Goal: Information Seeking & Learning: Check status

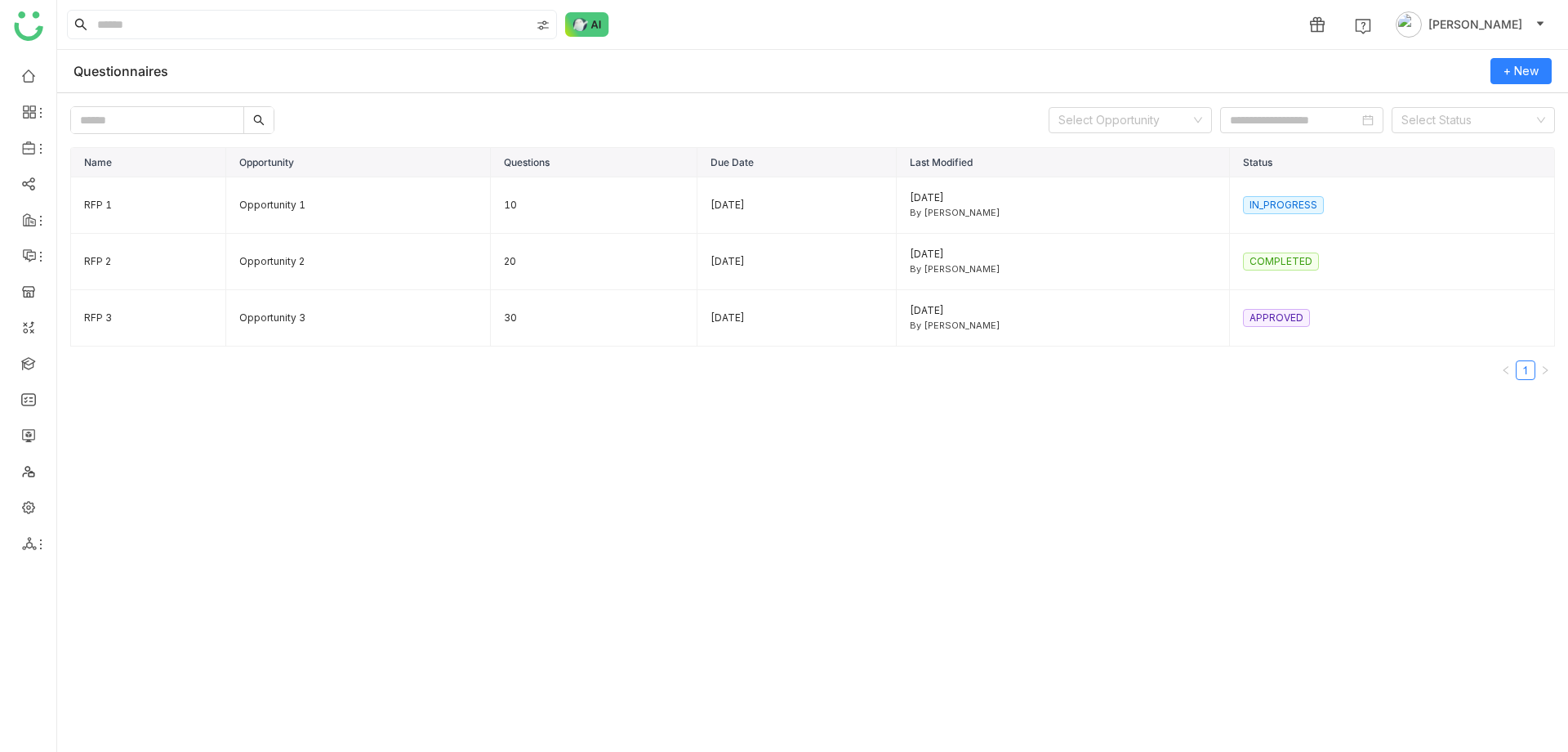
click at [512, 419] on div "Name Opportunity Questions Due Date Last Modified Status RFP 1 Opportunity 1 10…" at bounding box center [812, 444] width 1485 height 594
click at [1280, 206] on nz-tag "IN_PROGRESS" at bounding box center [1283, 205] width 81 height 18
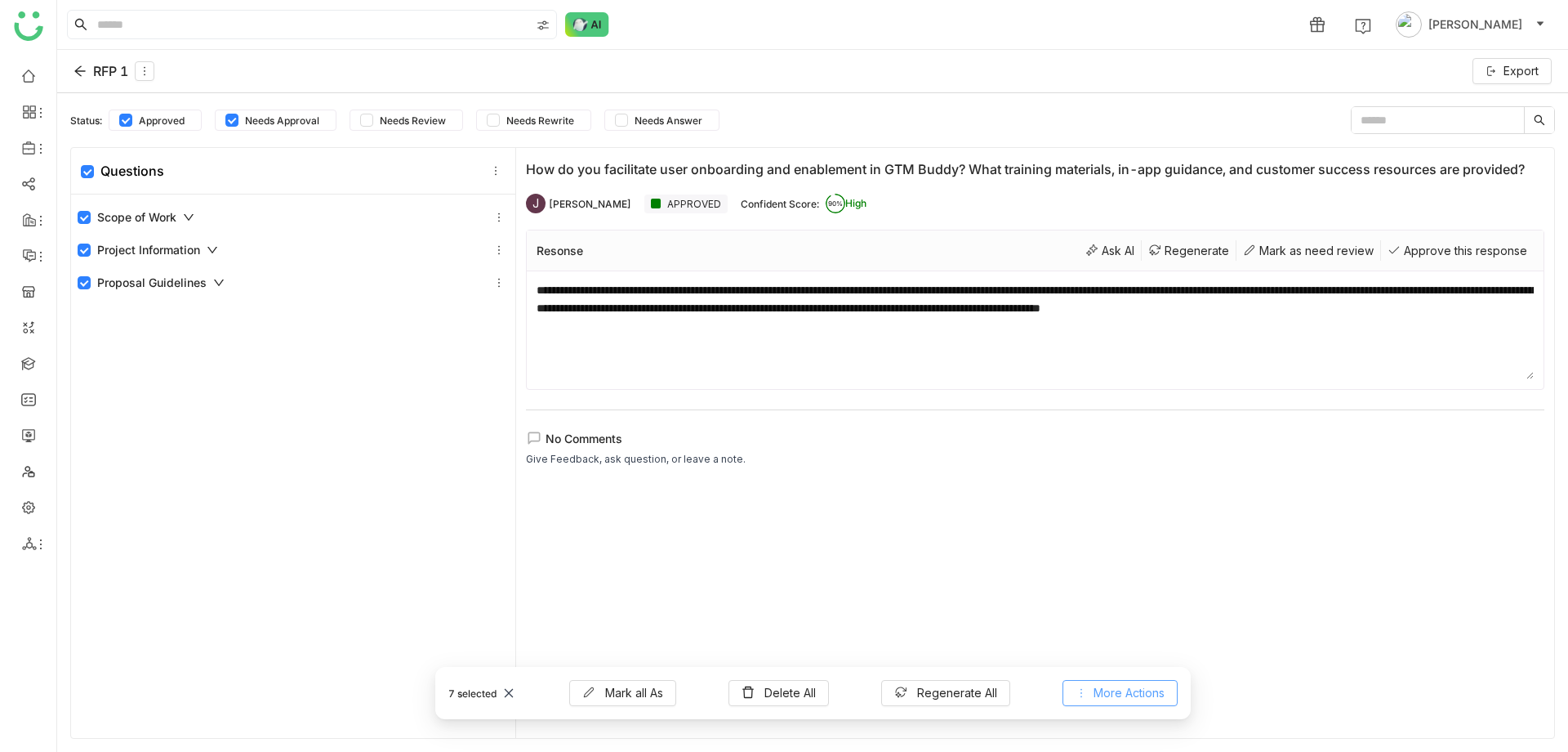
click at [1123, 695] on span "More Actions" at bounding box center [1129, 692] width 71 height 18
click at [1454, 261] on div "Approve this response" at bounding box center [1458, 250] width 153 height 21
click at [148, 74] on icon at bounding box center [145, 71] width 11 height 11
click at [152, 120] on div "Edit" at bounding box center [148, 108] width 80 height 31
click at [152, 110] on div "Edit" at bounding box center [148, 108] width 80 height 31
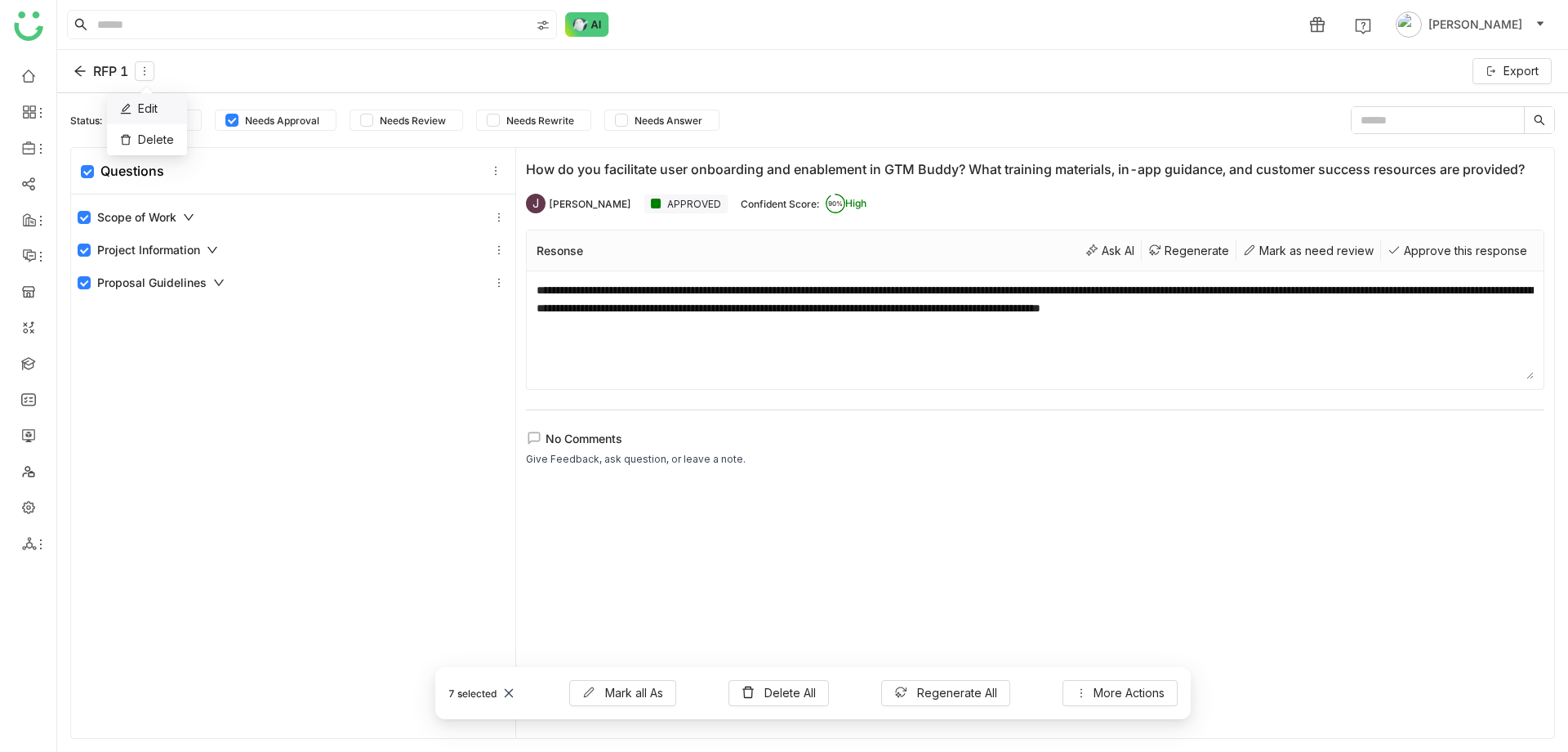
click at [152, 110] on div "Edit" at bounding box center [148, 108] width 80 height 31
click at [79, 68] on icon at bounding box center [80, 71] width 13 height 13
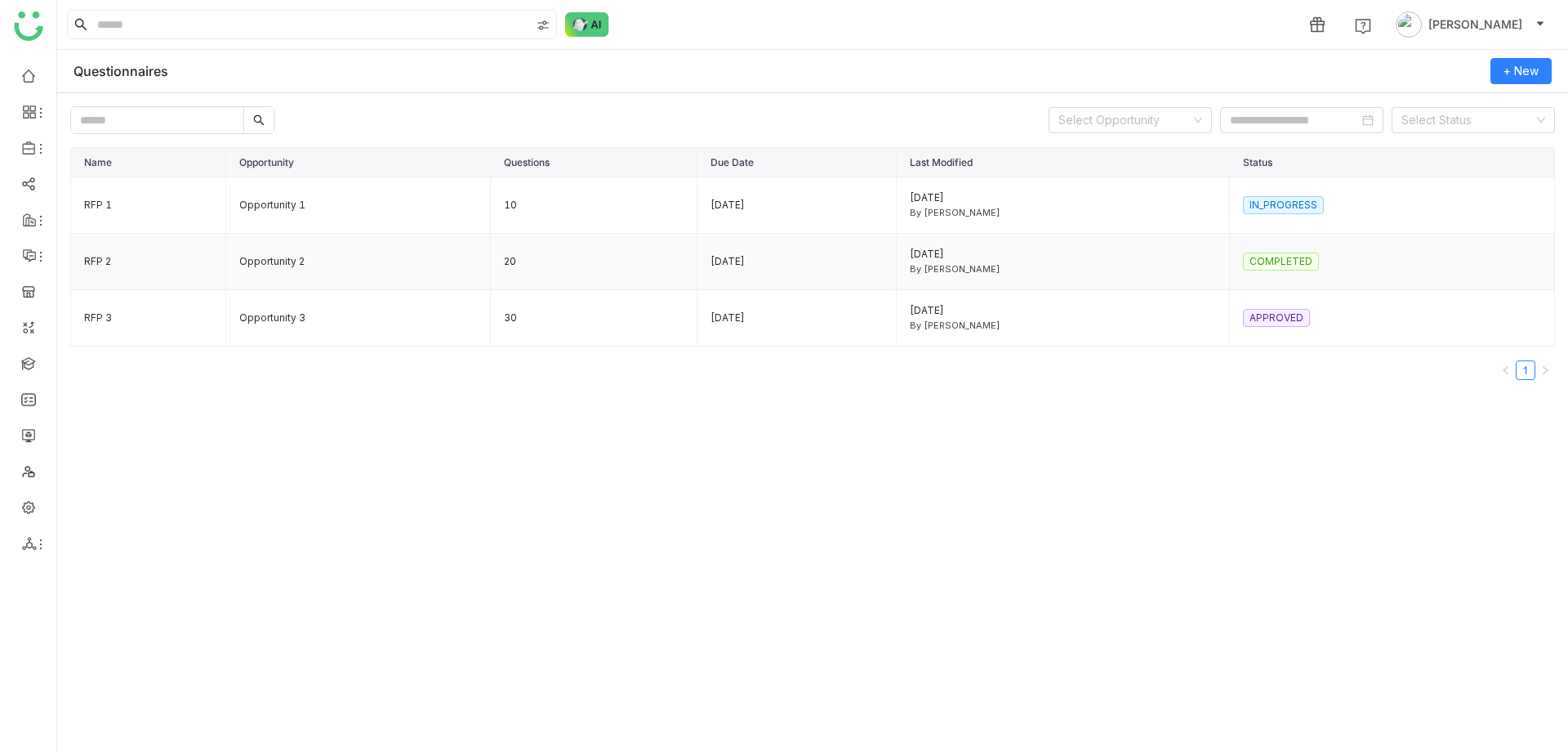
click at [1290, 266] on nz-tag "COMPLETED" at bounding box center [1280, 261] width 76 height 18
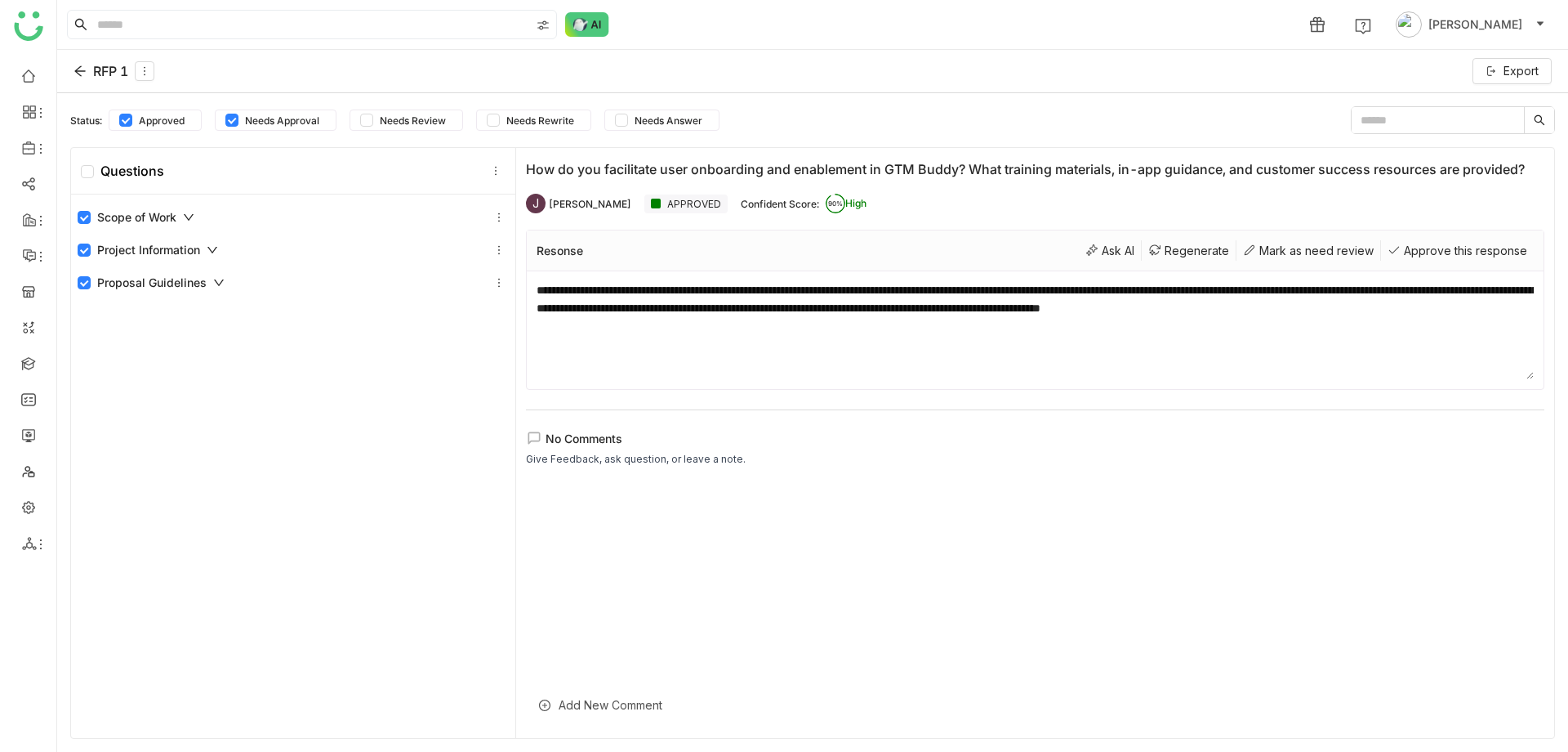
click at [644, 213] on div "APPROVED" at bounding box center [685, 204] width 83 height 19
click at [190, 218] on icon at bounding box center [189, 218] width 11 height 11
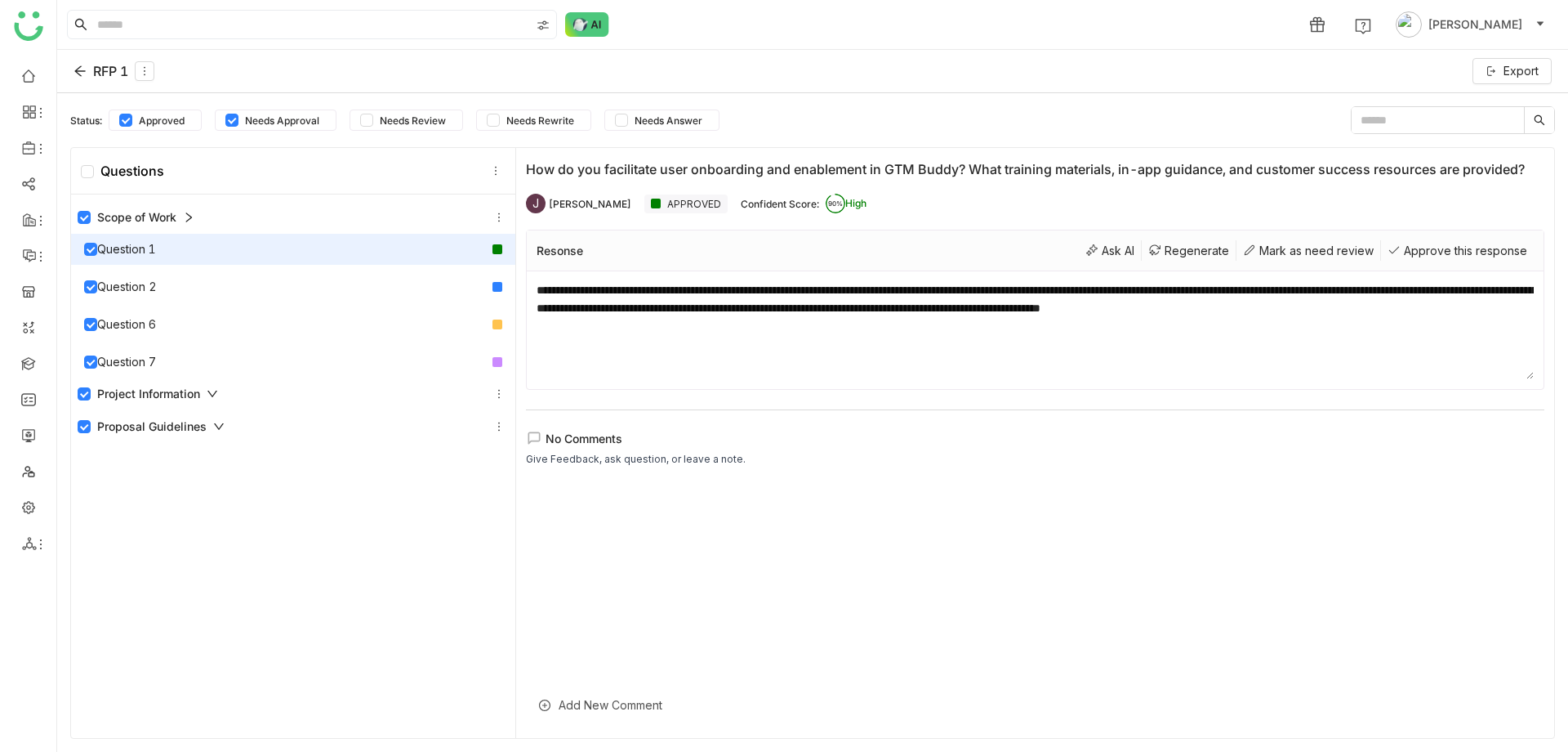
click at [110, 252] on div "Question 1" at bounding box center [120, 248] width 72 height 18
drag, startPoint x: 76, startPoint y: 250, endPoint x: 76, endPoint y: 213, distance: 37.0
click at [76, 213] on nz-collapse-panel "Scope of Work Question 1 Question 2 Question 6 Question 7" at bounding box center [293, 289] width 445 height 177
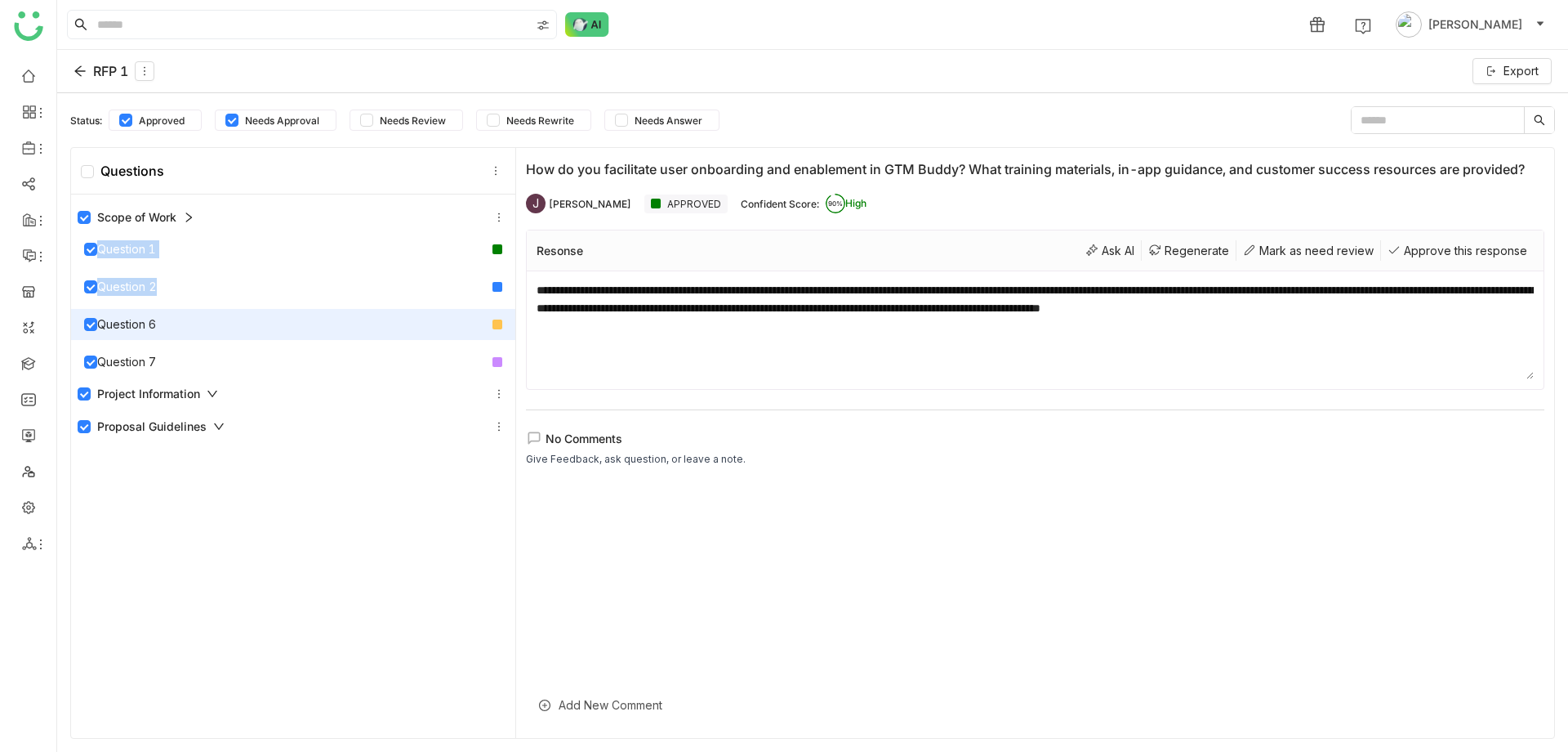
drag, startPoint x: 76, startPoint y: 241, endPoint x: 75, endPoint y: 316, distance: 75.0
click at [75, 316] on div "Question 1 Question 2 Question 6 Question 7" at bounding box center [293, 305] width 445 height 144
click at [124, 329] on div "Question 6" at bounding box center [120, 324] width 72 height 18
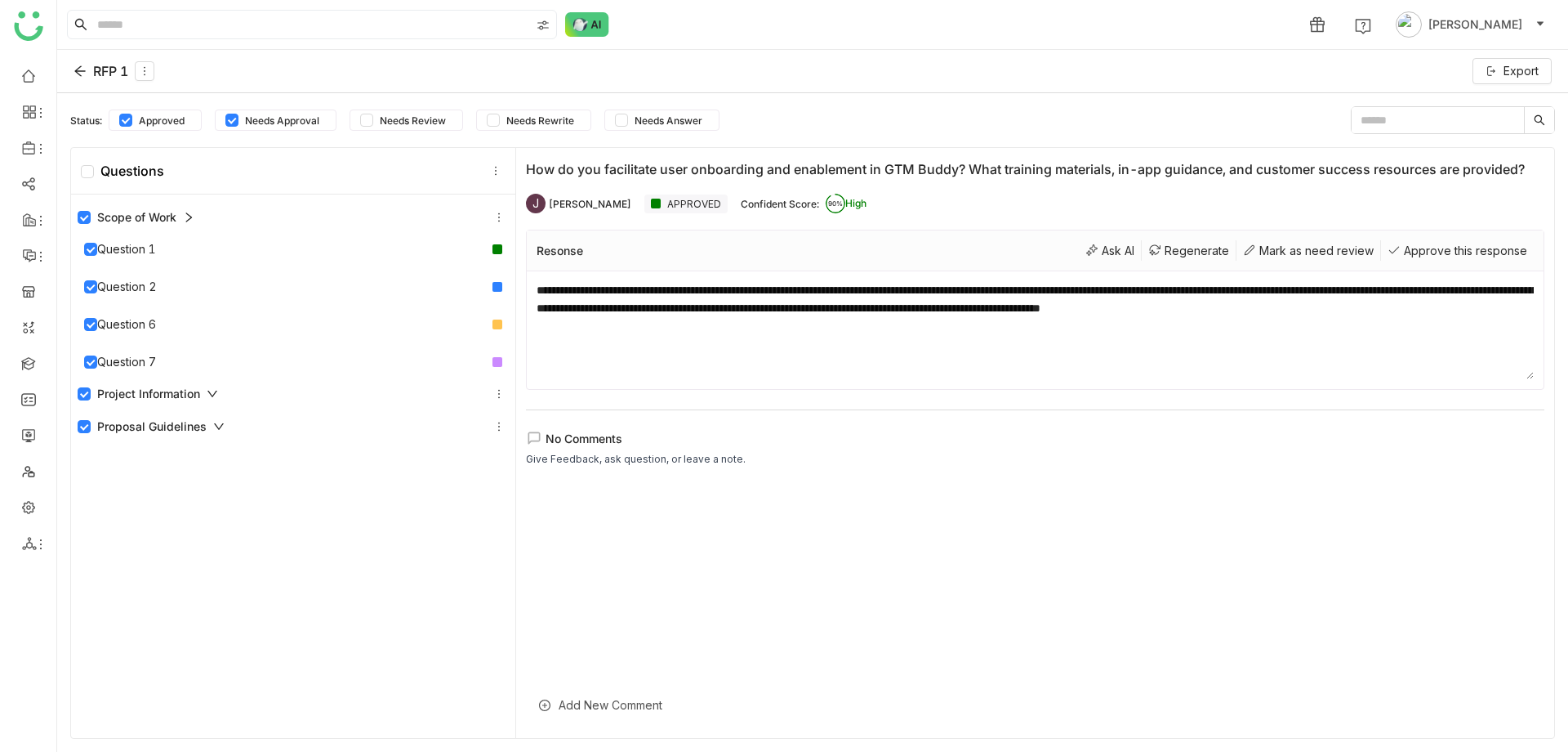
click at [219, 392] on icon at bounding box center [212, 393] width 11 height 11
click at [219, 493] on icon at bounding box center [219, 495] width 11 height 11
click at [493, 493] on icon at bounding box center [499, 495] width 11 height 11
click at [497, 495] on icon at bounding box center [499, 495] width 11 height 11
click at [494, 395] on icon at bounding box center [499, 393] width 11 height 11
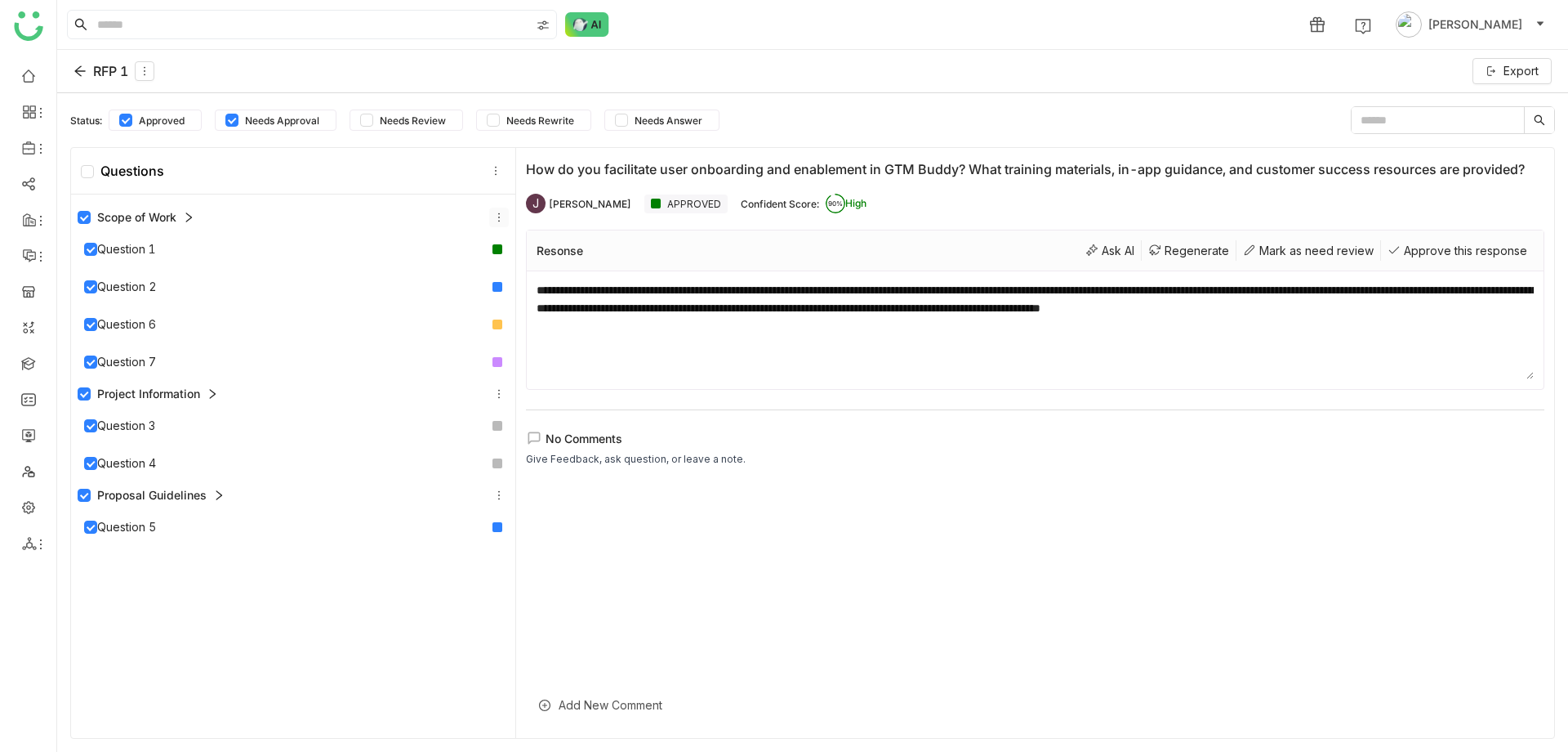
drag, startPoint x: 498, startPoint y: 212, endPoint x: 478, endPoint y: 172, distance: 44.7
click at [498, 212] on icon at bounding box center [499, 218] width 11 height 11
click at [494, 171] on icon at bounding box center [496, 171] width 11 height 11
click at [146, 70] on icon at bounding box center [145, 72] width 2 height 9
click at [238, 78] on div "RFP 1 Export" at bounding box center [812, 71] width 1511 height 43
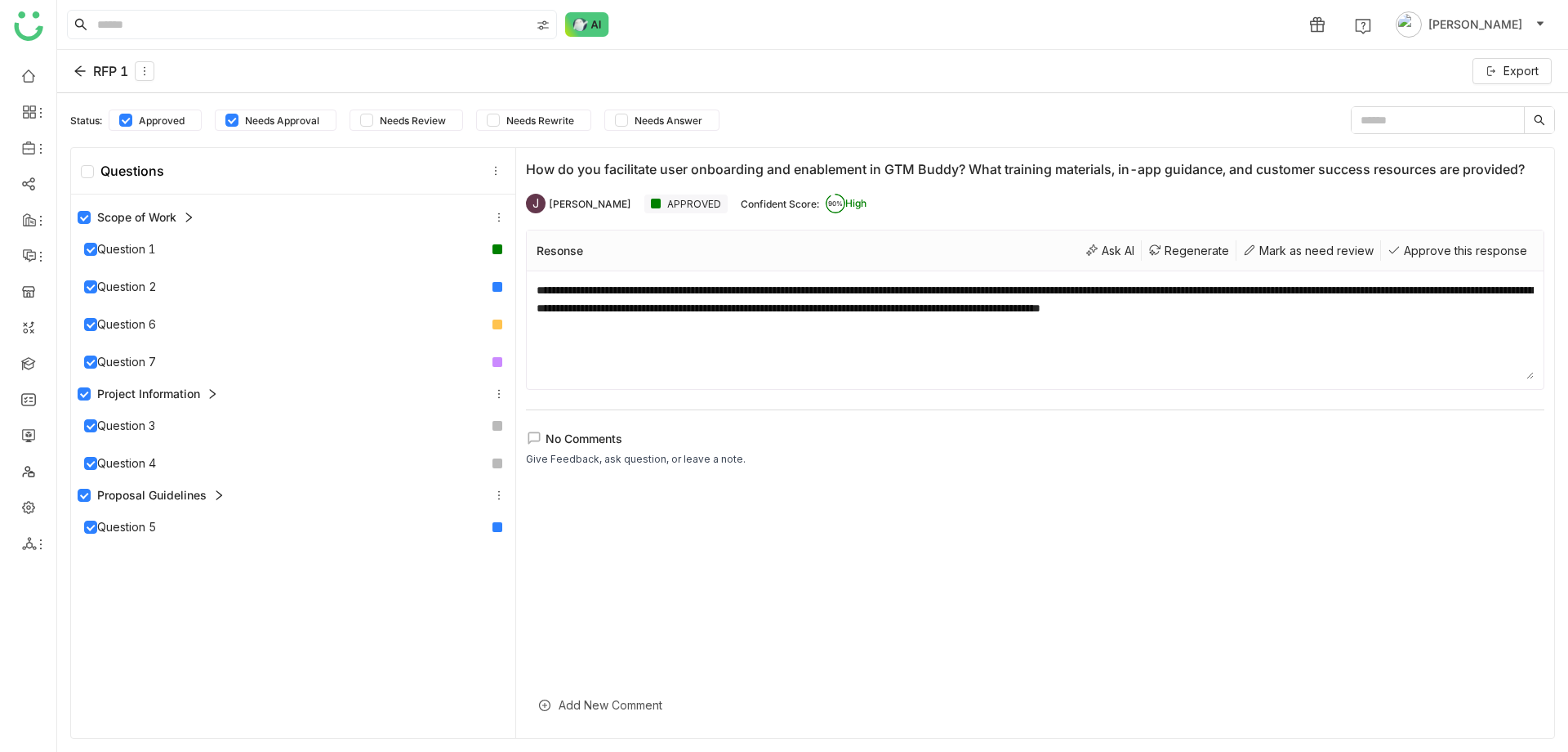
click at [78, 69] on icon at bounding box center [80, 71] width 13 height 13
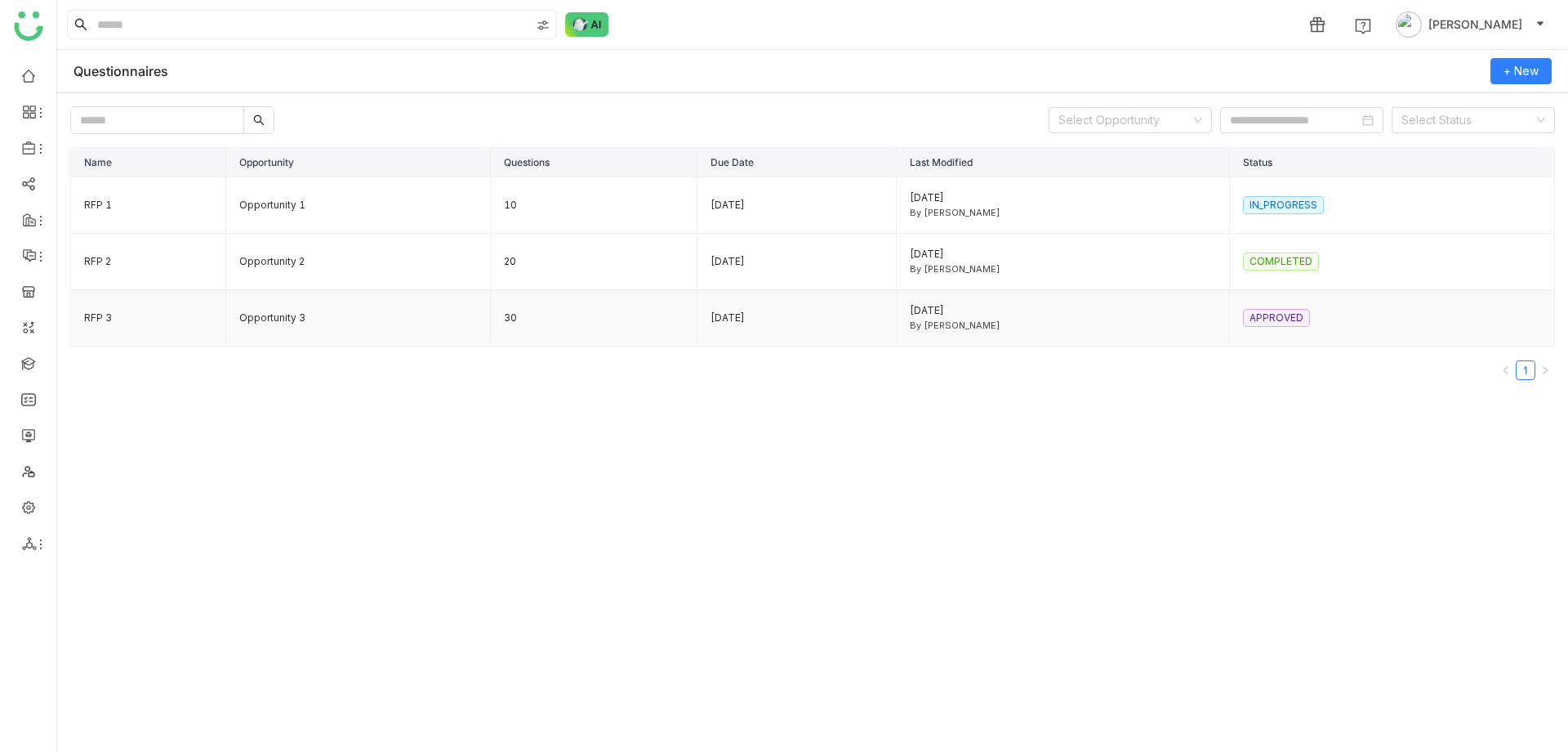
click at [830, 315] on td "[DATE]" at bounding box center [797, 318] width 199 height 56
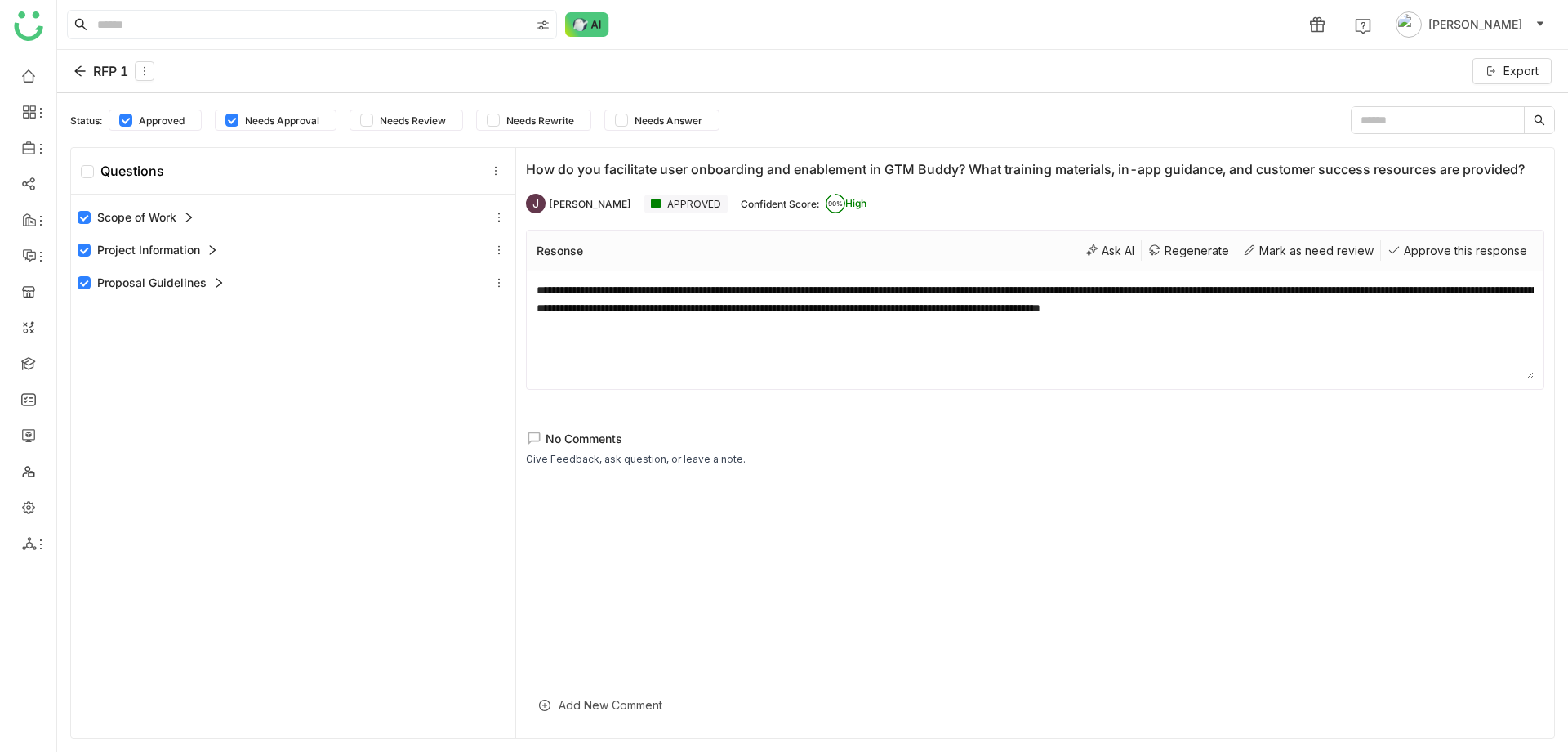
click at [589, 703] on div "Add New Comment" at bounding box center [1035, 704] width 1019 height 40
click at [585, 662] on div "To enrich screen reader interactions, please activate Accessibility in Grammarl…" at bounding box center [1035, 666] width 1019 height 49
click at [74, 69] on icon at bounding box center [80, 71] width 13 height 13
